Goal: Transaction & Acquisition: Purchase product/service

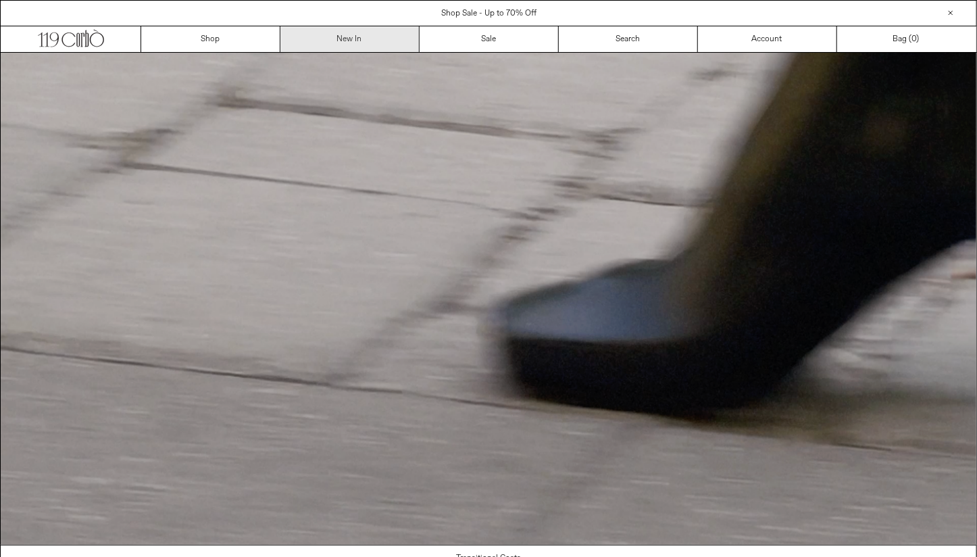
click at [352, 40] on link "New In" at bounding box center [349, 39] width 139 height 26
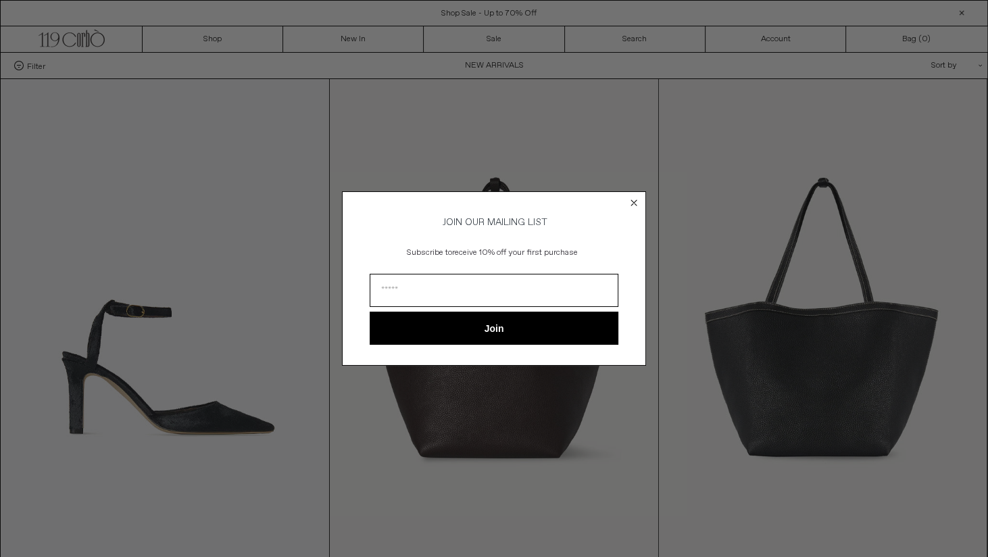
click at [632, 196] on icon "Close dialog" at bounding box center [634, 203] width 14 height 14
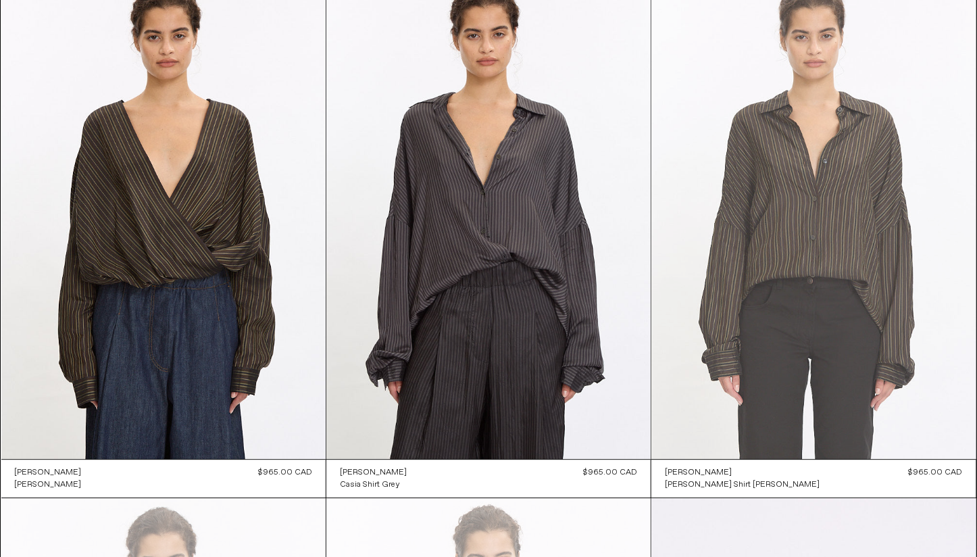
scroll to position [18351, 0]
